Goal: Navigation & Orientation: Understand site structure

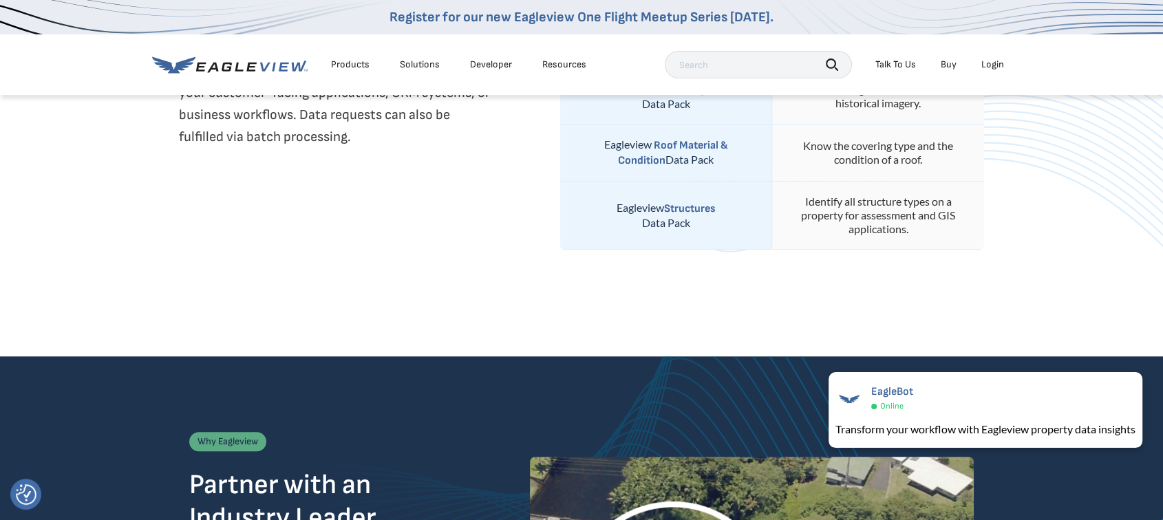
scroll to position [994, 0]
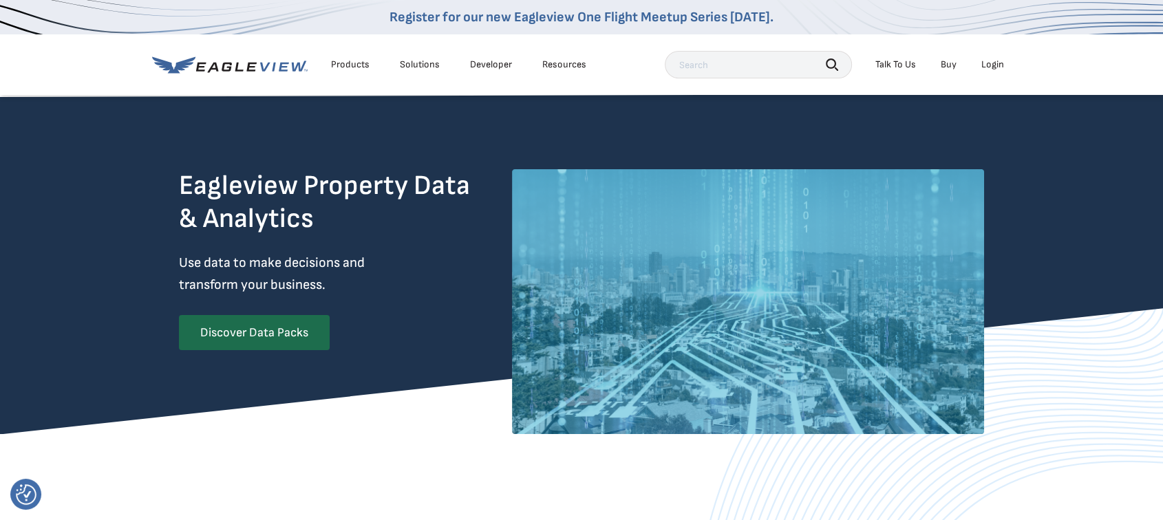
click at [351, 59] on div "Products" at bounding box center [350, 64] width 39 height 12
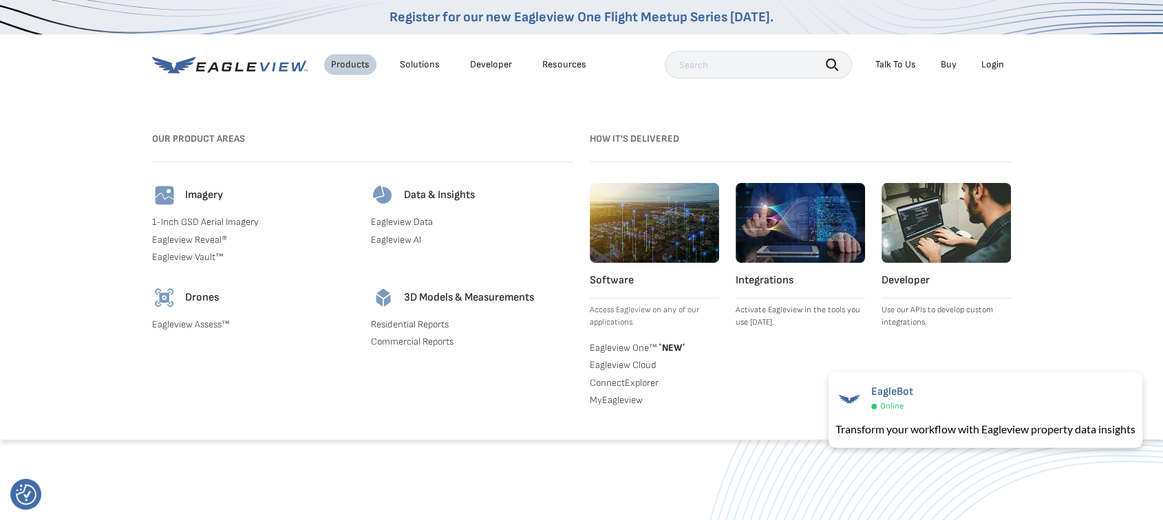
click at [406, 216] on link "Eagleview Data" at bounding box center [472, 222] width 202 height 12
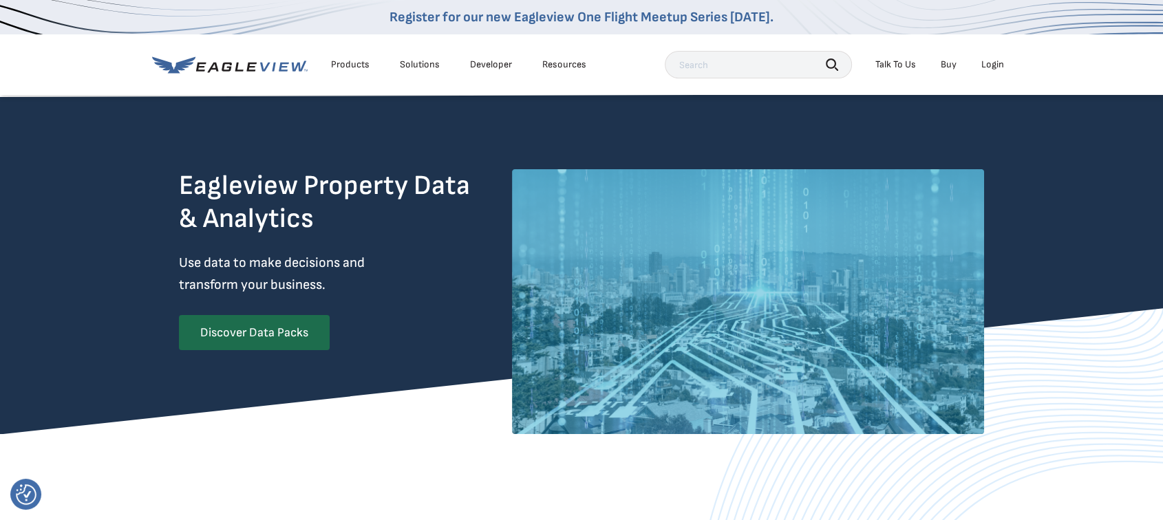
click at [342, 65] on div "Products" at bounding box center [350, 64] width 39 height 12
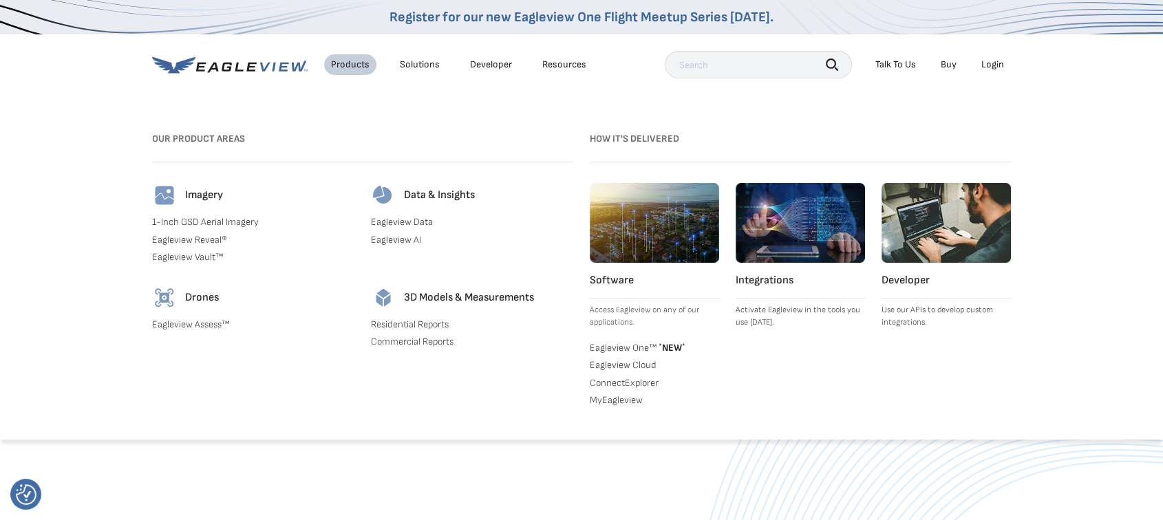
click at [162, 256] on link "Eagleview Vault™" at bounding box center [253, 257] width 202 height 12
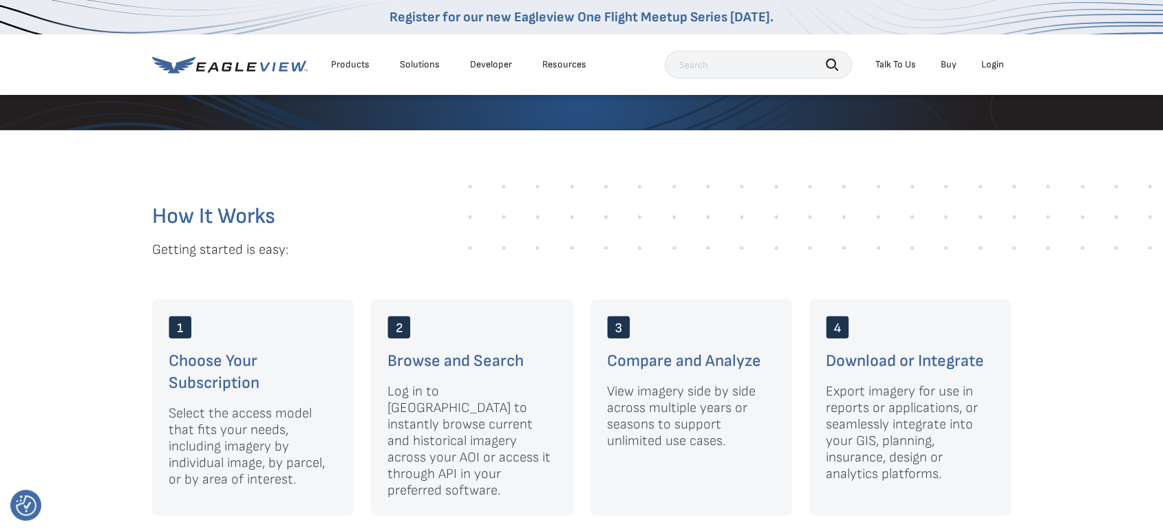
scroll to position [1529, 0]
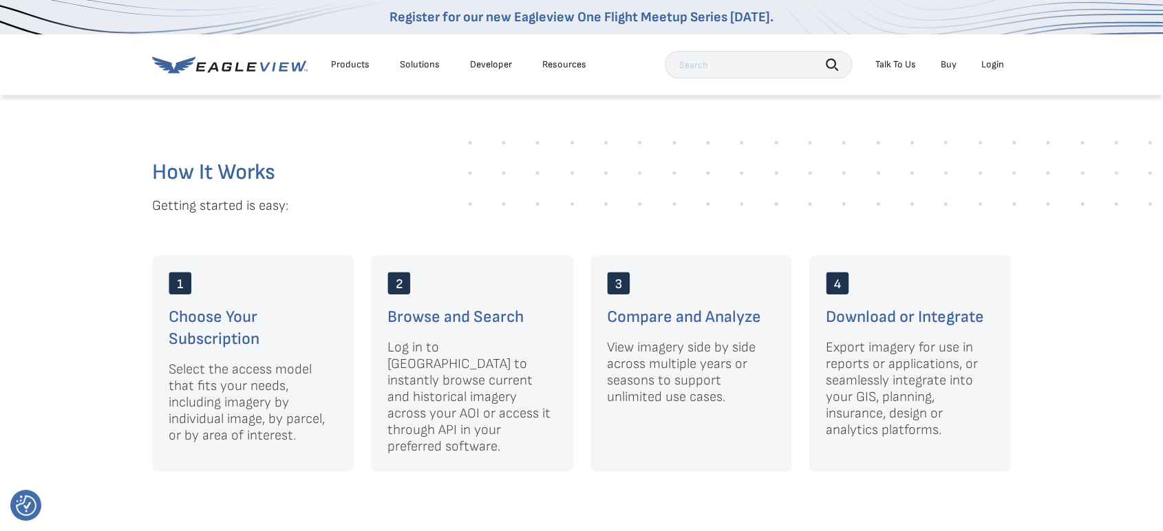
drag, startPoint x: 479, startPoint y: 172, endPoint x: 542, endPoint y: 173, distance: 62.6
click at [542, 173] on rect at bounding box center [810, 172] width 706 height 69
click at [409, 191] on div "How It Works Getting started is easy: Choose Your Subscription Select the acces…" at bounding box center [581, 317] width 859 height 310
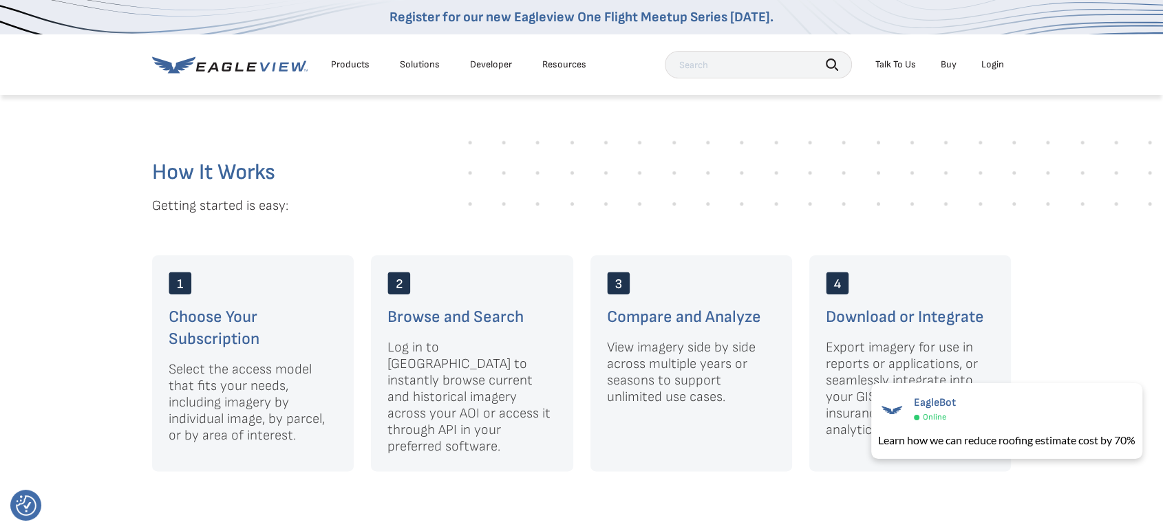
click at [416, 62] on div "Solutions" at bounding box center [420, 64] width 40 height 12
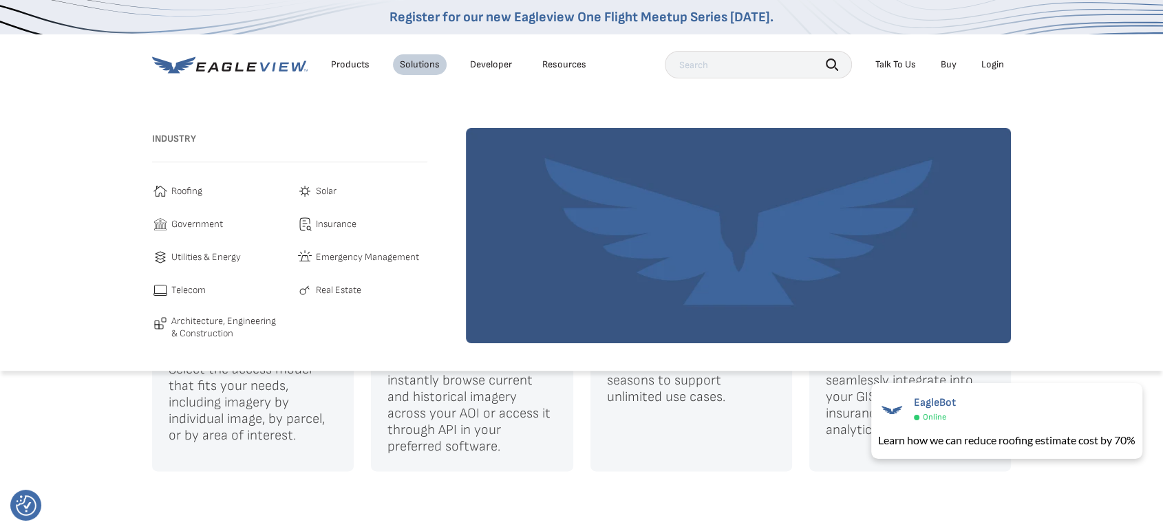
click at [339, 63] on div "Products" at bounding box center [350, 64] width 39 height 12
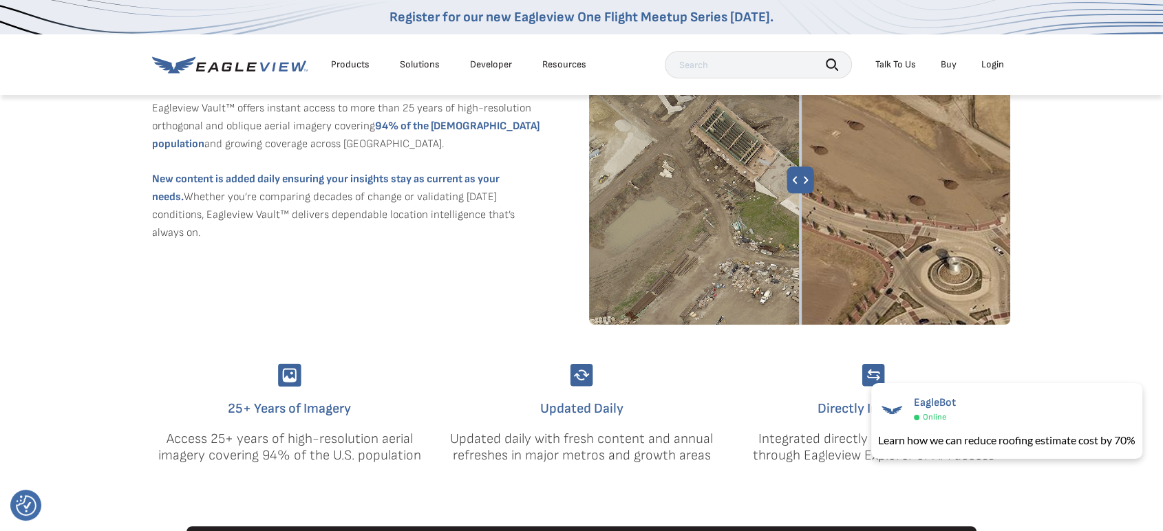
scroll to position [611, 0]
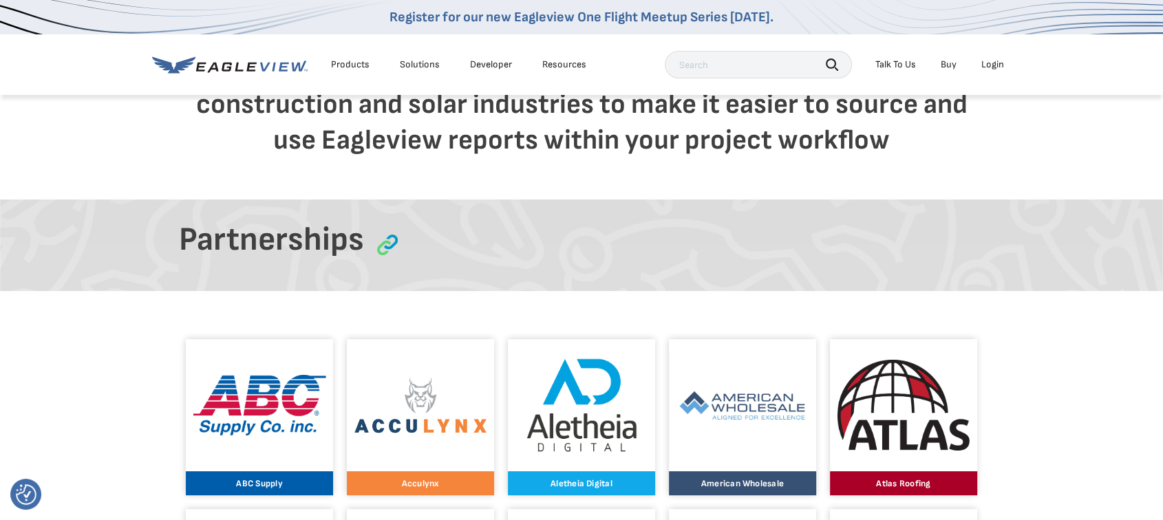
scroll to position [306, 0]
